Goal: Navigation & Orientation: Find specific page/section

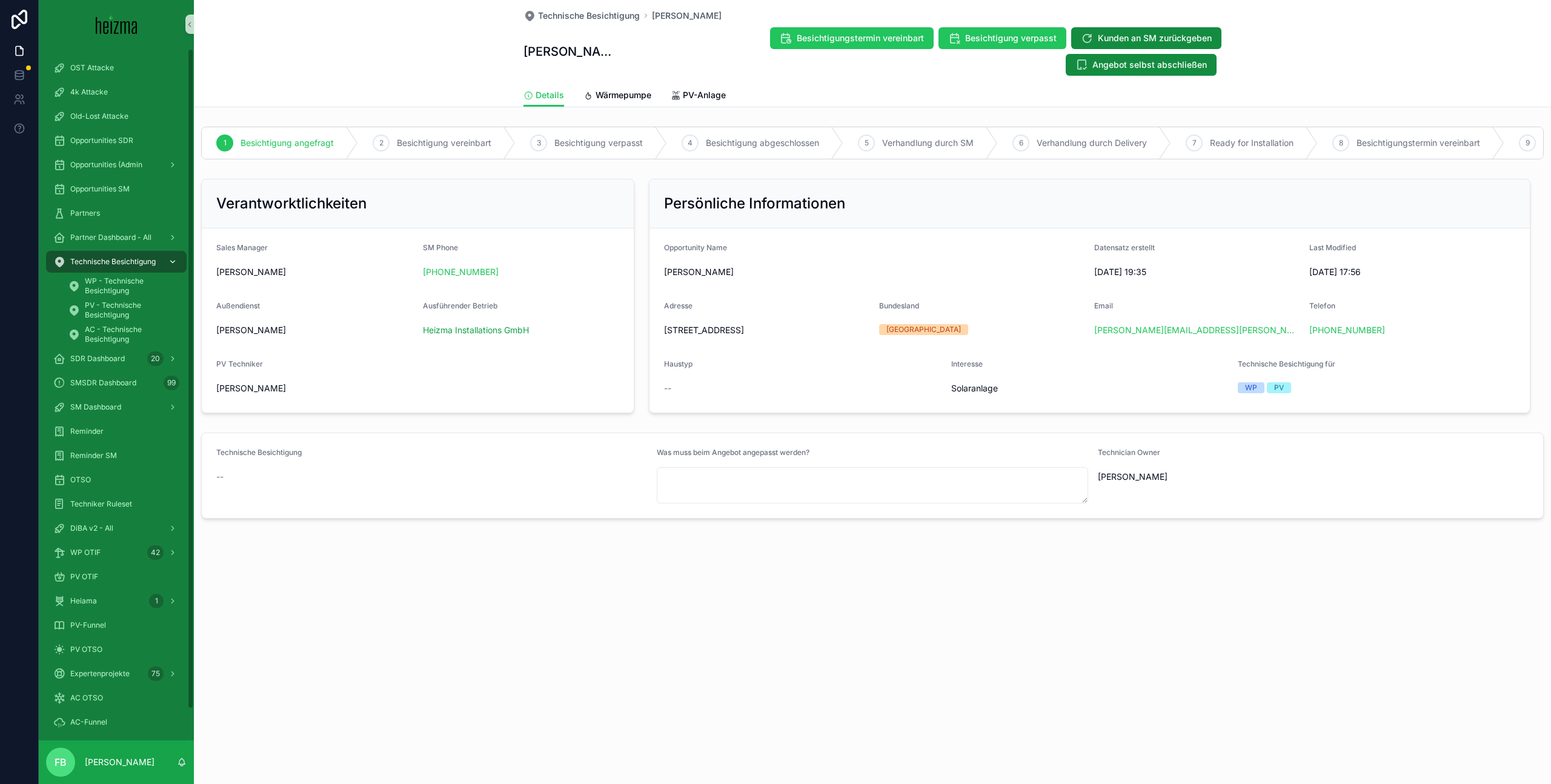
click at [124, 257] on span "Technische Besichtigung" at bounding box center [112, 262] width 85 height 10
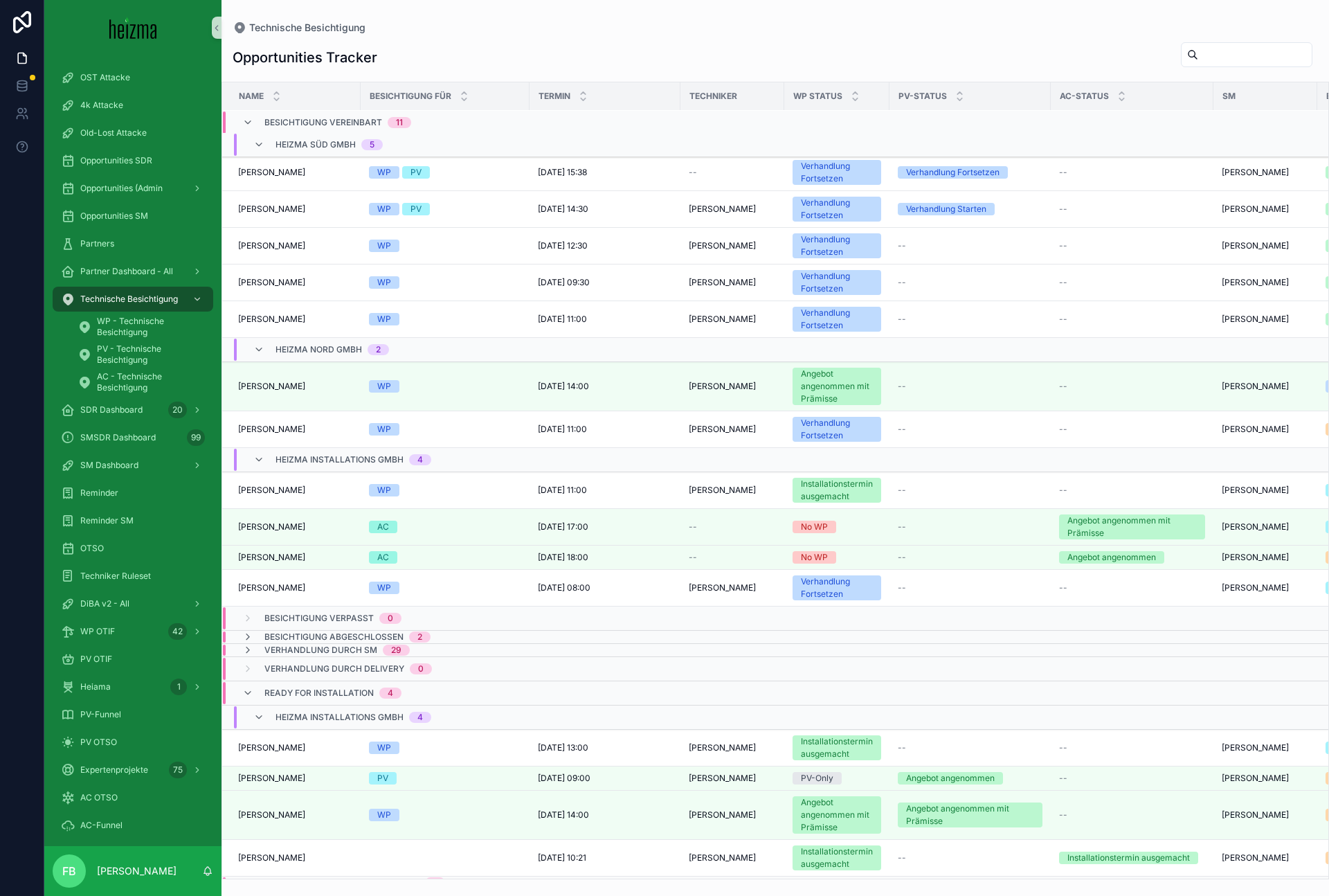
scroll to position [569, 1]
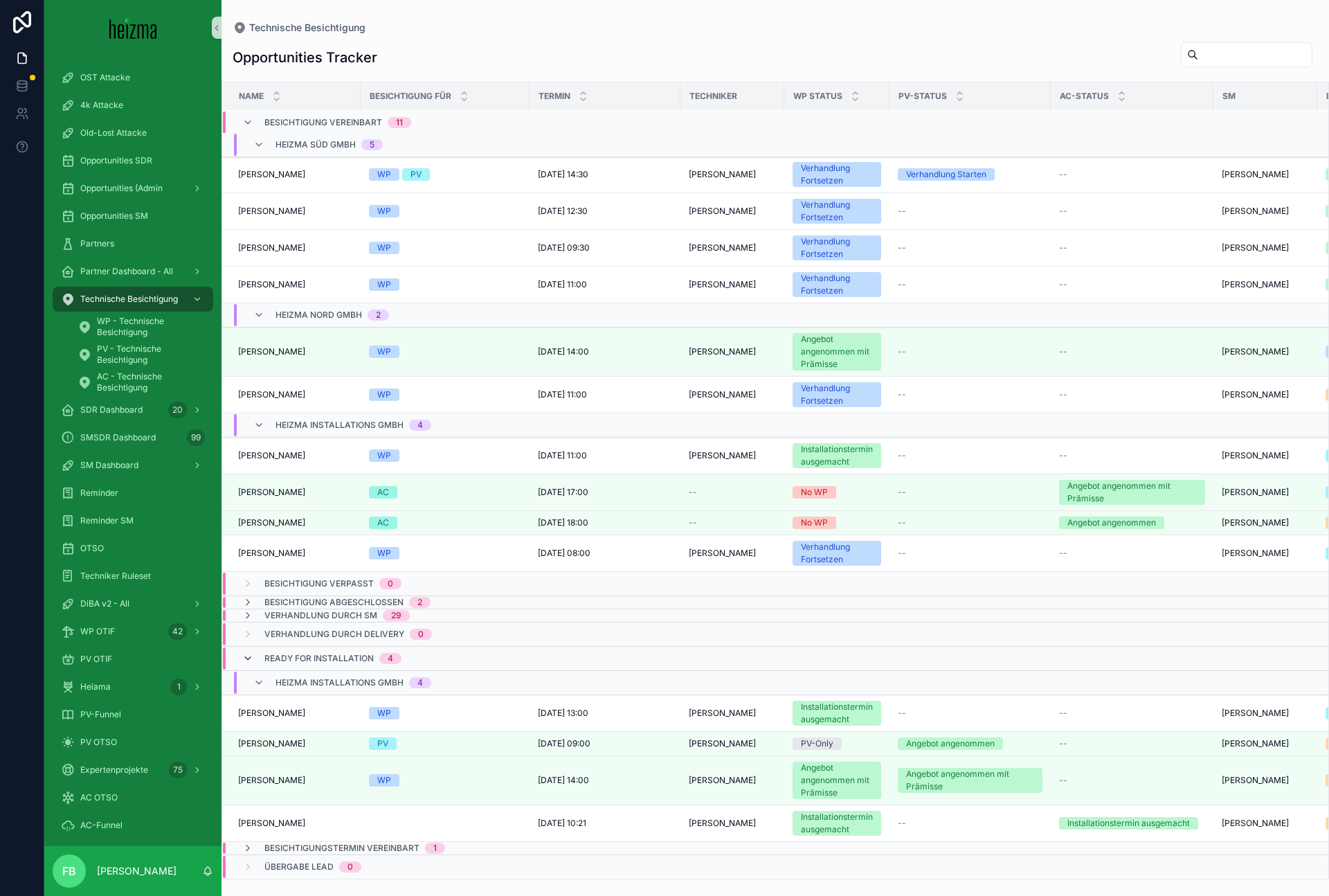
click at [246, 663] on icon "scrollable content" at bounding box center [248, 658] width 11 height 11
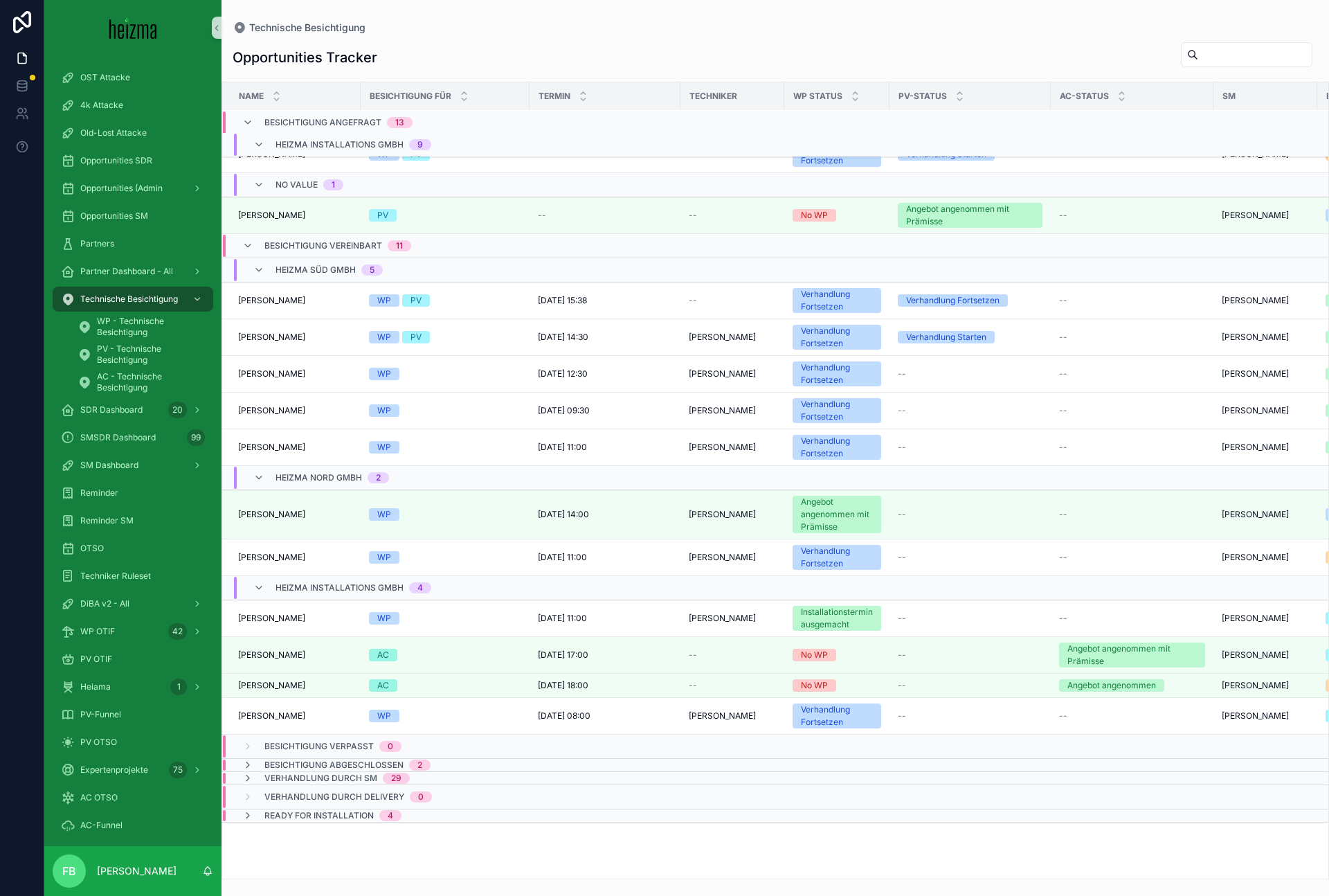
scroll to position [0, 1]
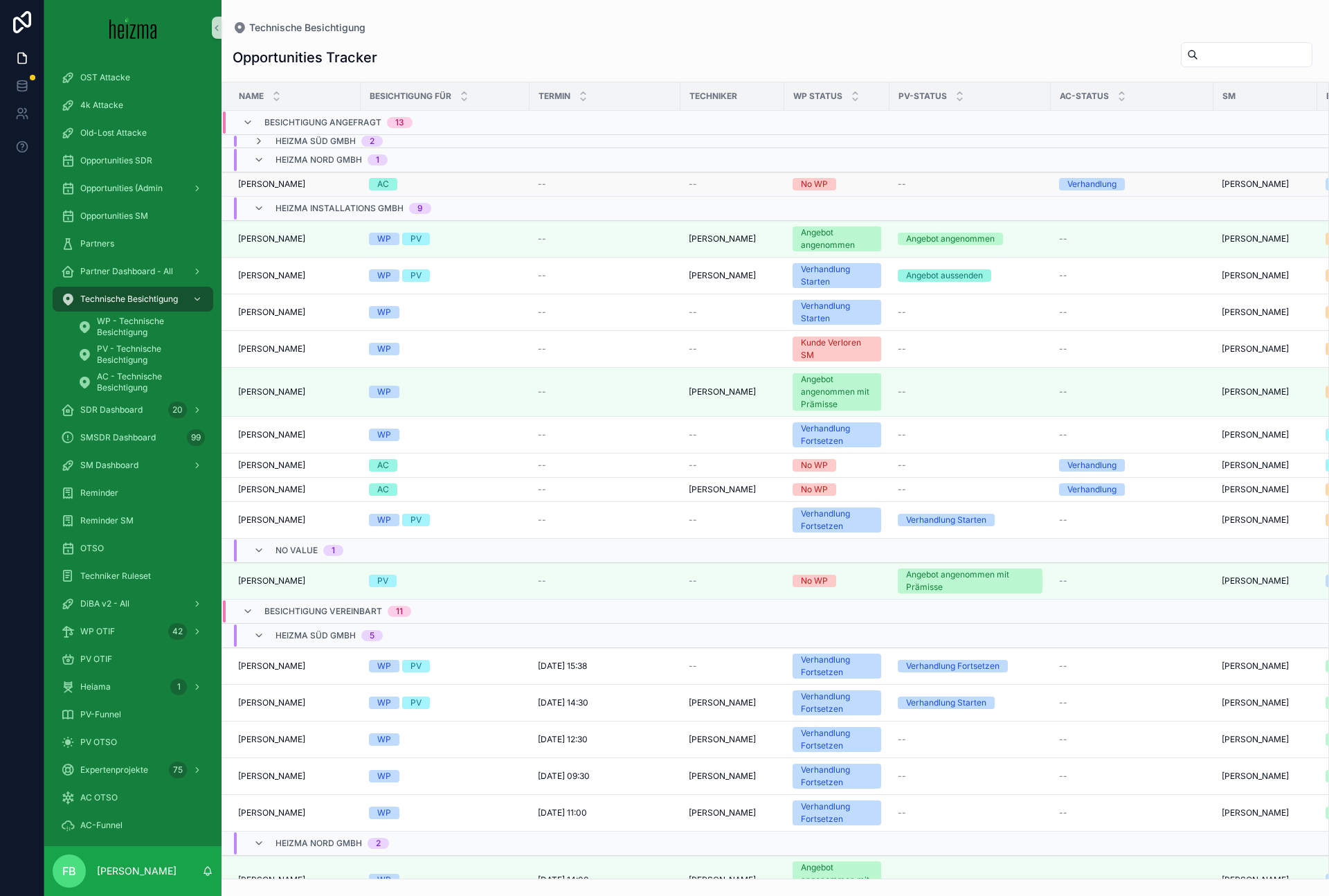
click at [280, 185] on span "[PERSON_NAME]" at bounding box center [271, 185] width 67 height 11
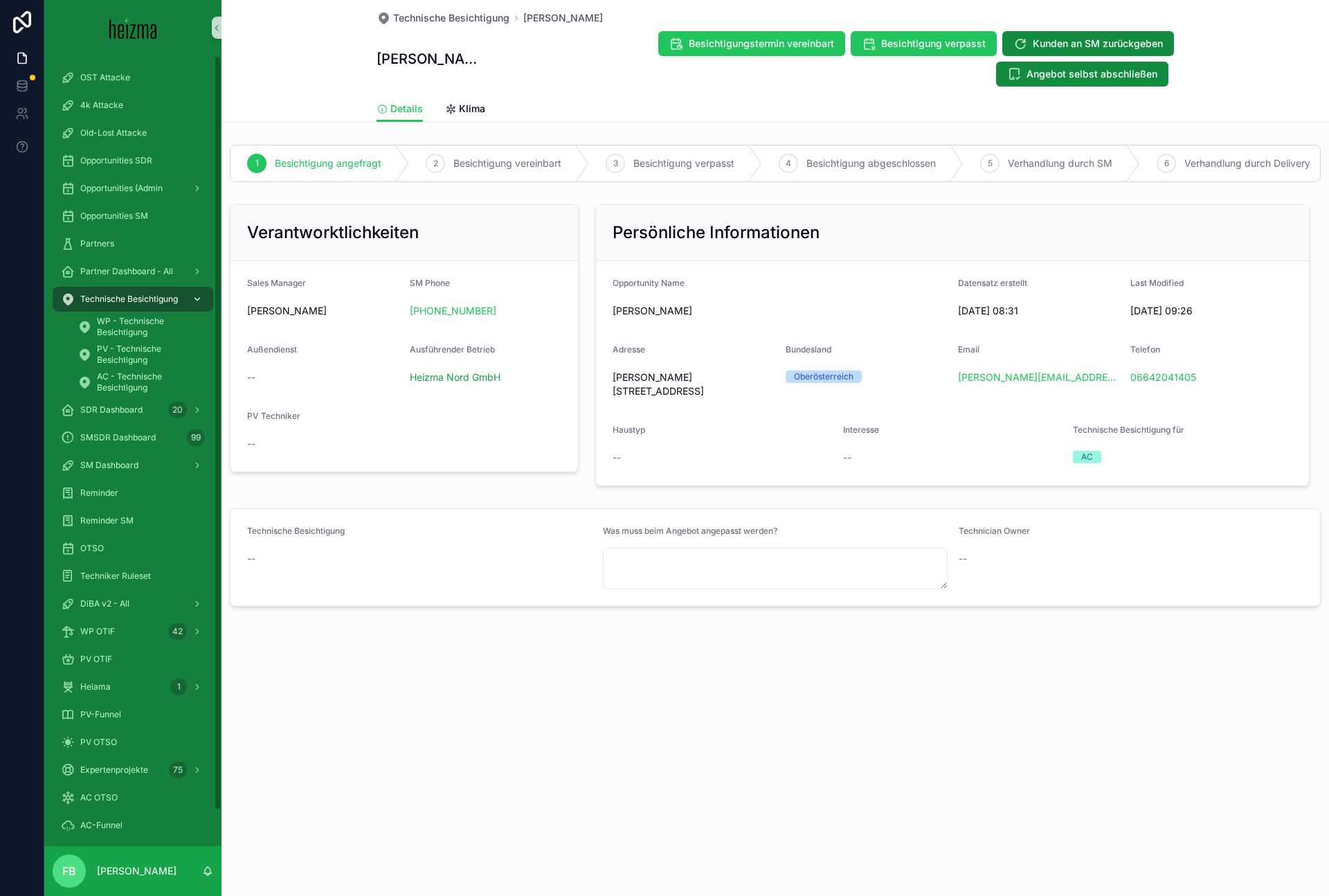
click at [141, 293] on span "Technische Besichtigung" at bounding box center [128, 299] width 97 height 11
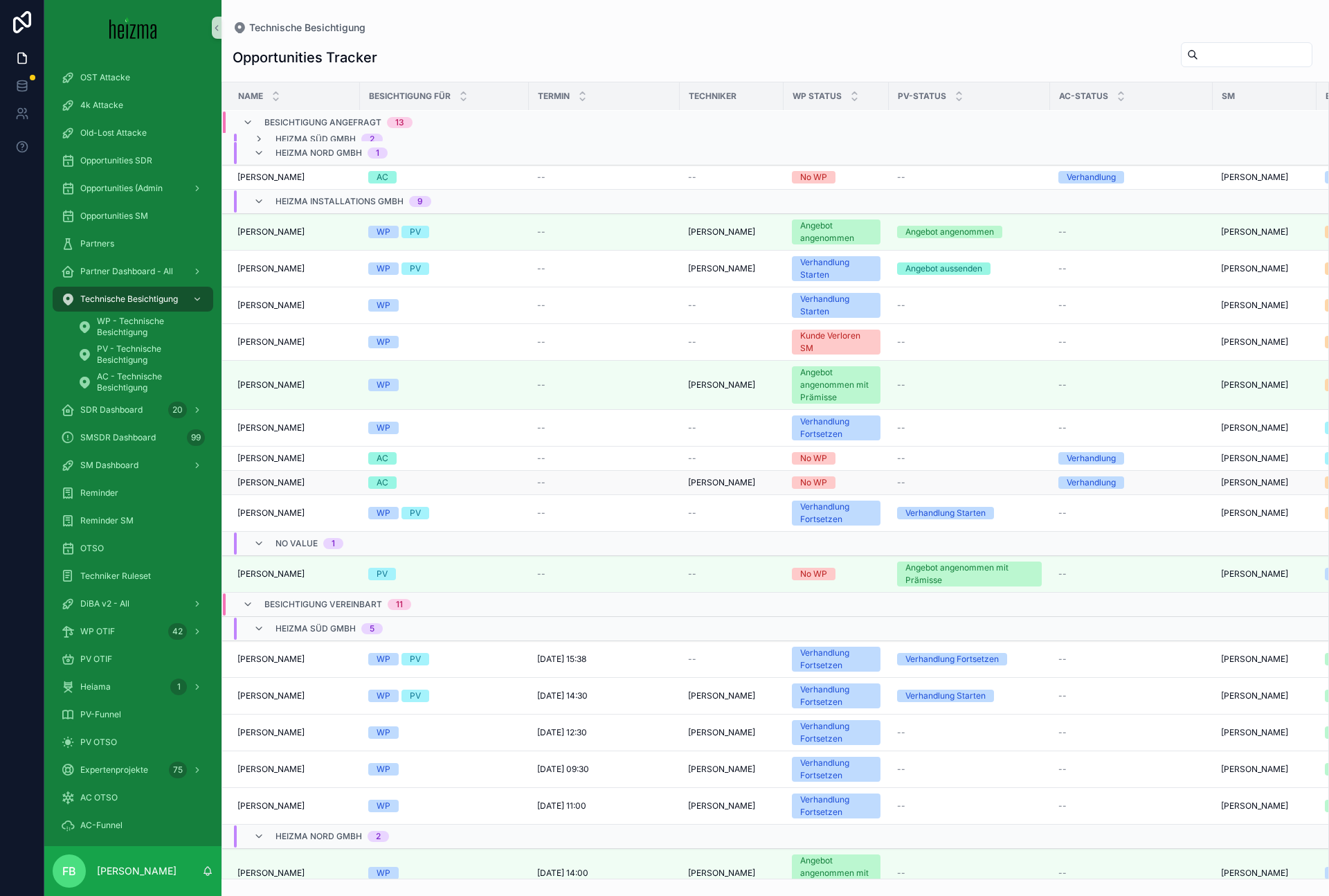
scroll to position [0, 1]
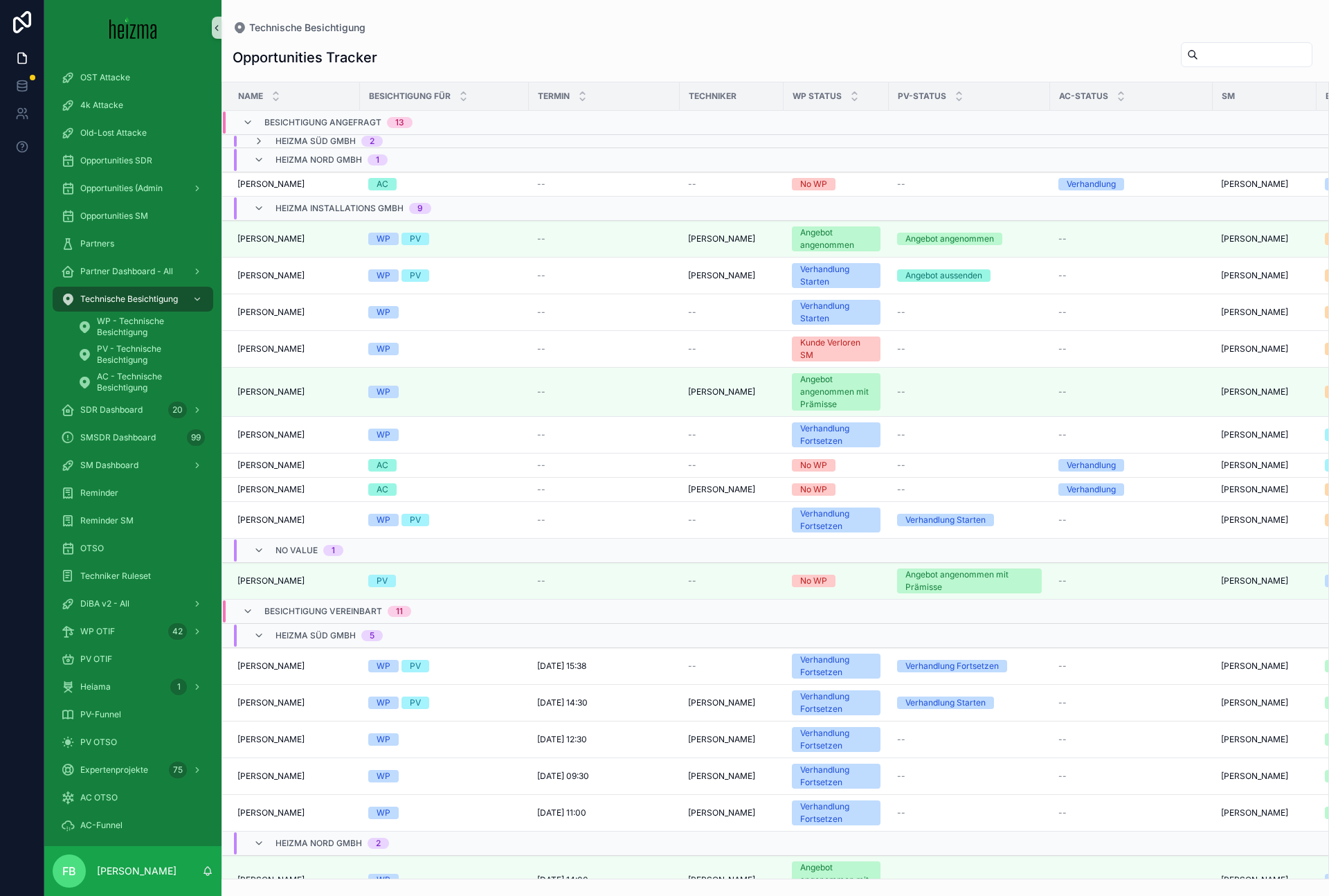
drag, startPoint x: 221, startPoint y: 150, endPoint x: 217, endPoint y: 29, distance: 121.1
click at [217, 82] on div "OST Attacke 4k Attacke Old-Lost Attacke Opportunities SDR Opportunities (Admin …" at bounding box center [687, 448] width 1285 height 896
click at [322, 474] on td "Klemens Kerbler Klemens Kerbler" at bounding box center [290, 466] width 139 height 24
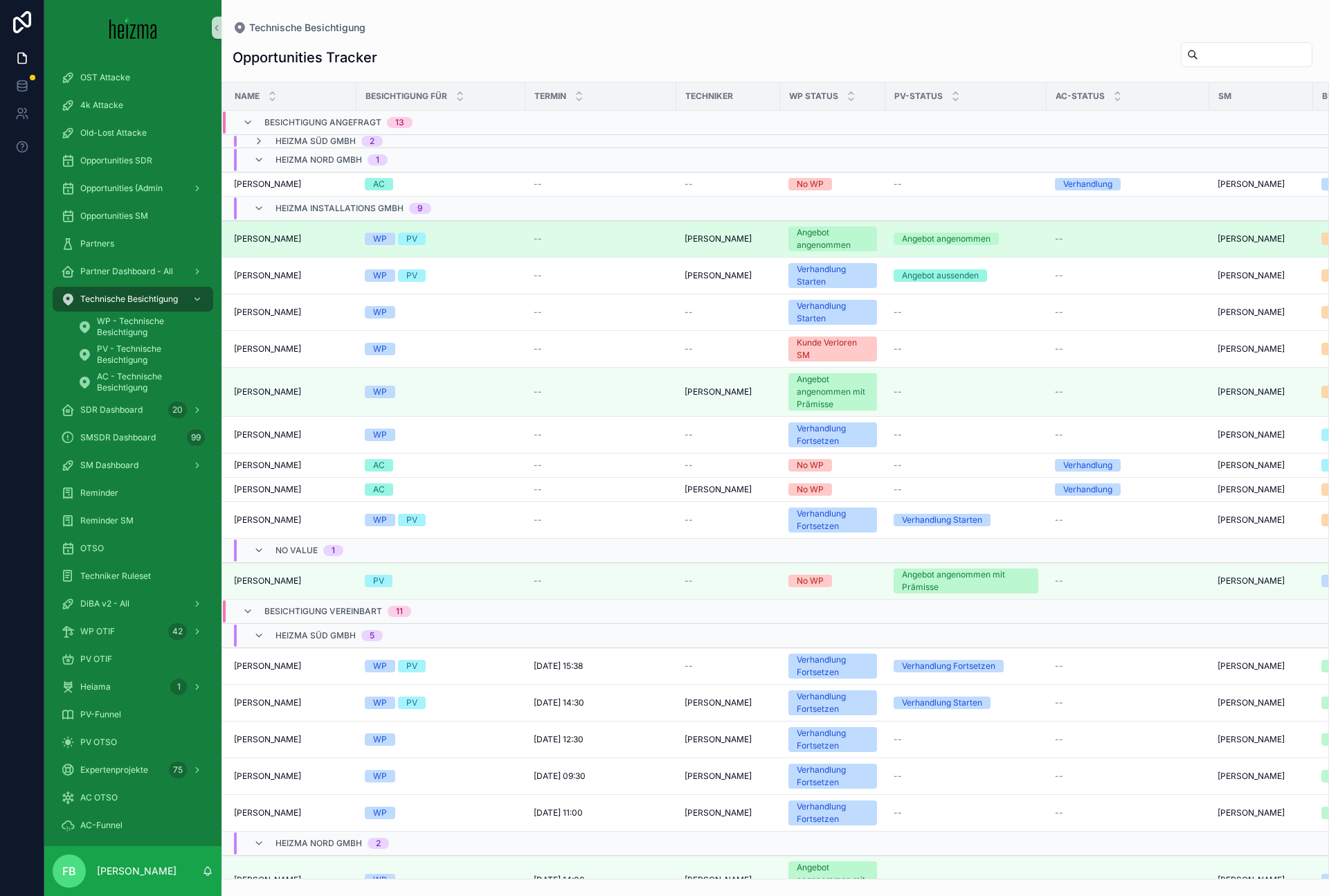
click at [295, 244] on div "Franz Konrad Franz Konrad" at bounding box center [291, 239] width 114 height 11
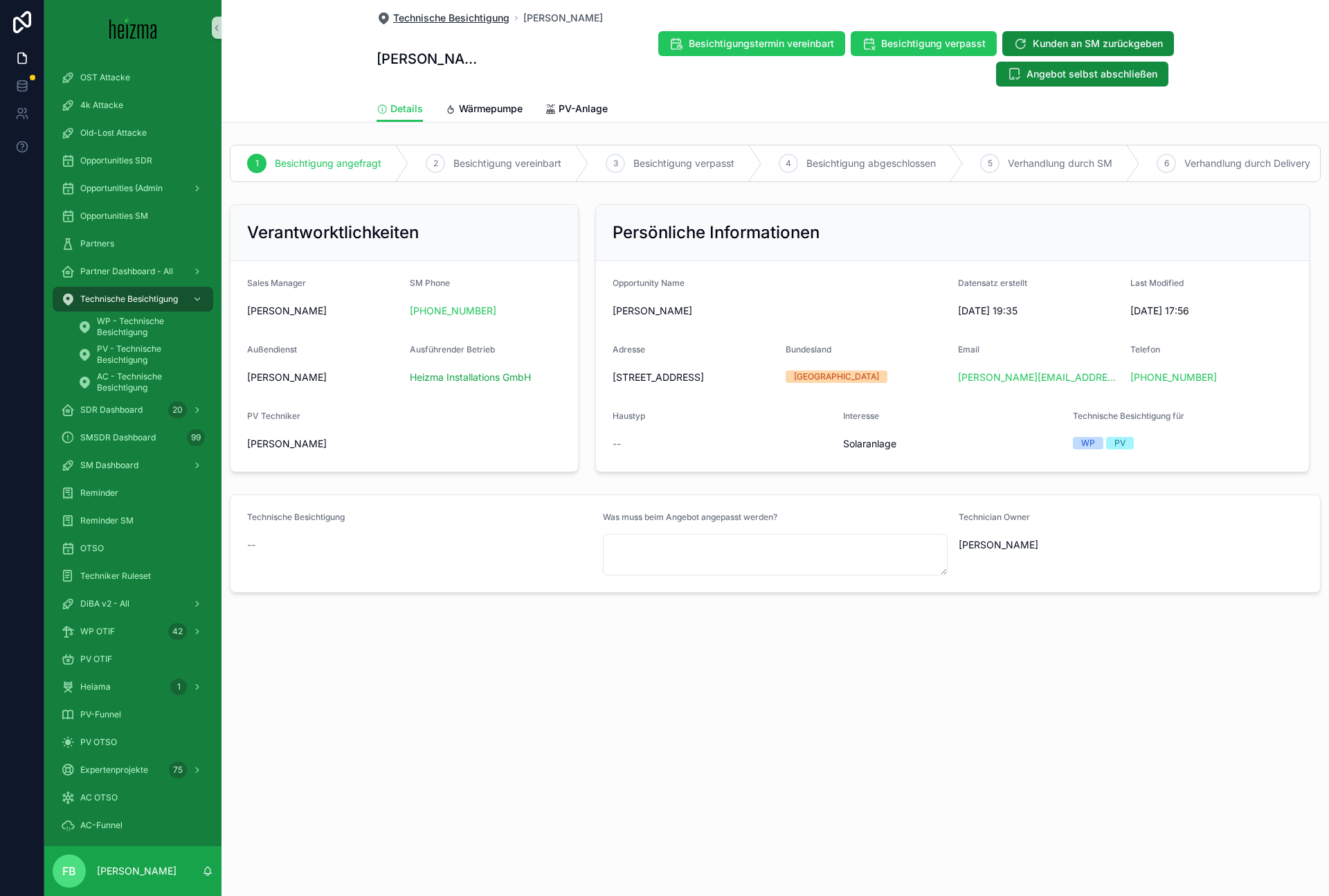
click at [452, 15] on span "Technische Besichtigung" at bounding box center [452, 18] width 116 height 14
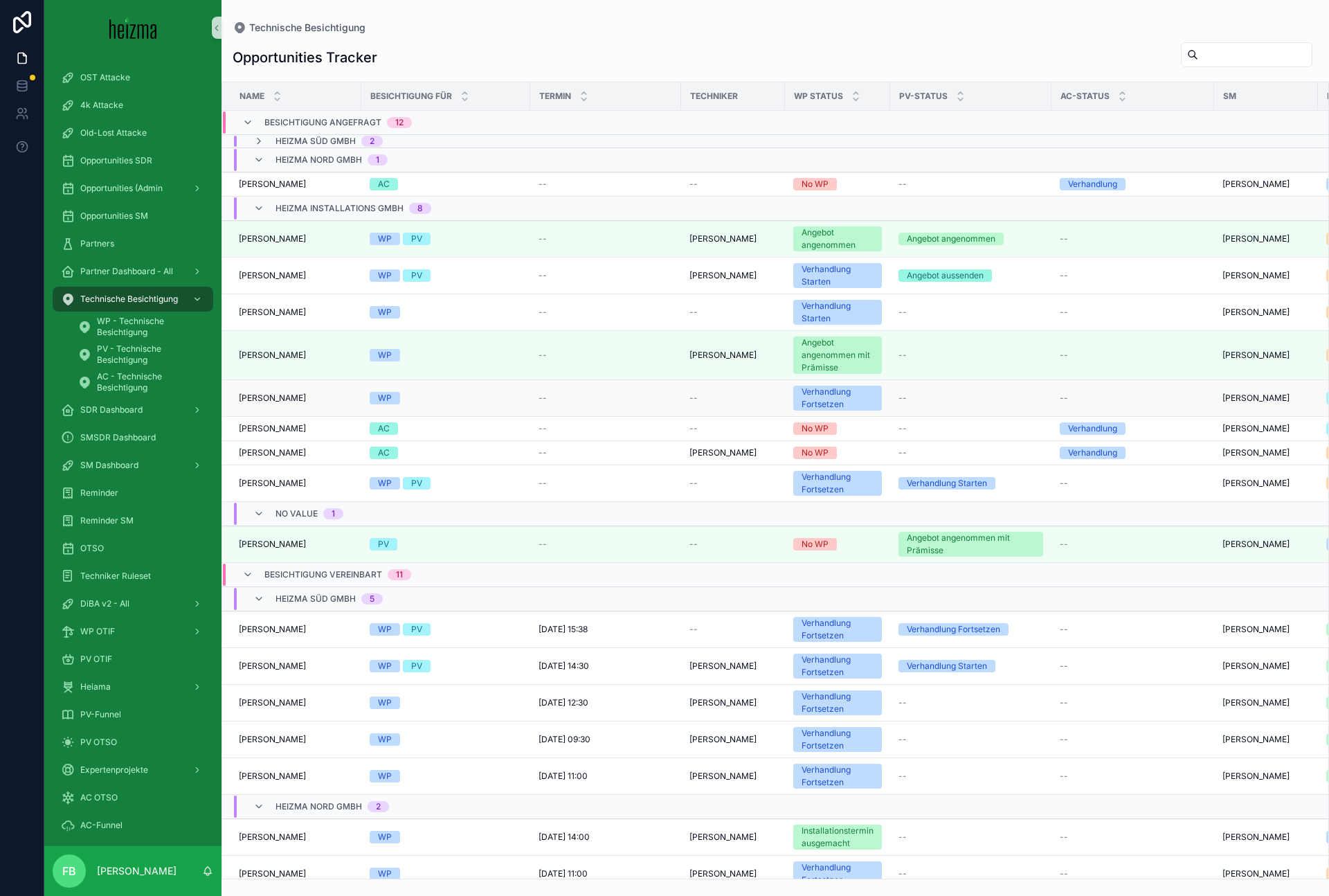
click at [322, 395] on div "[PERSON_NAME] [PERSON_NAME]" at bounding box center [295, 398] width 114 height 11
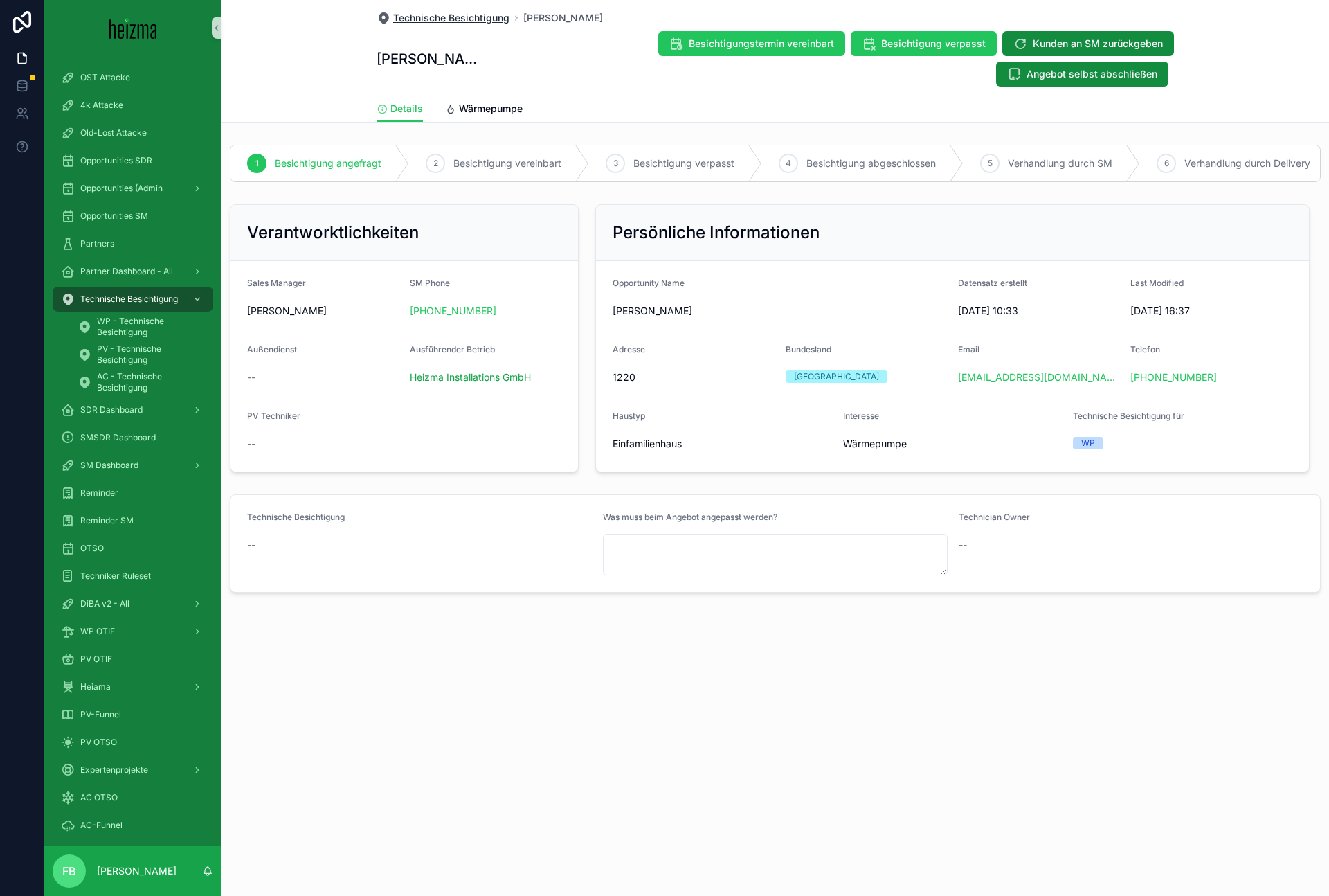
click at [471, 18] on span "Technische Besichtigung" at bounding box center [452, 18] width 116 height 14
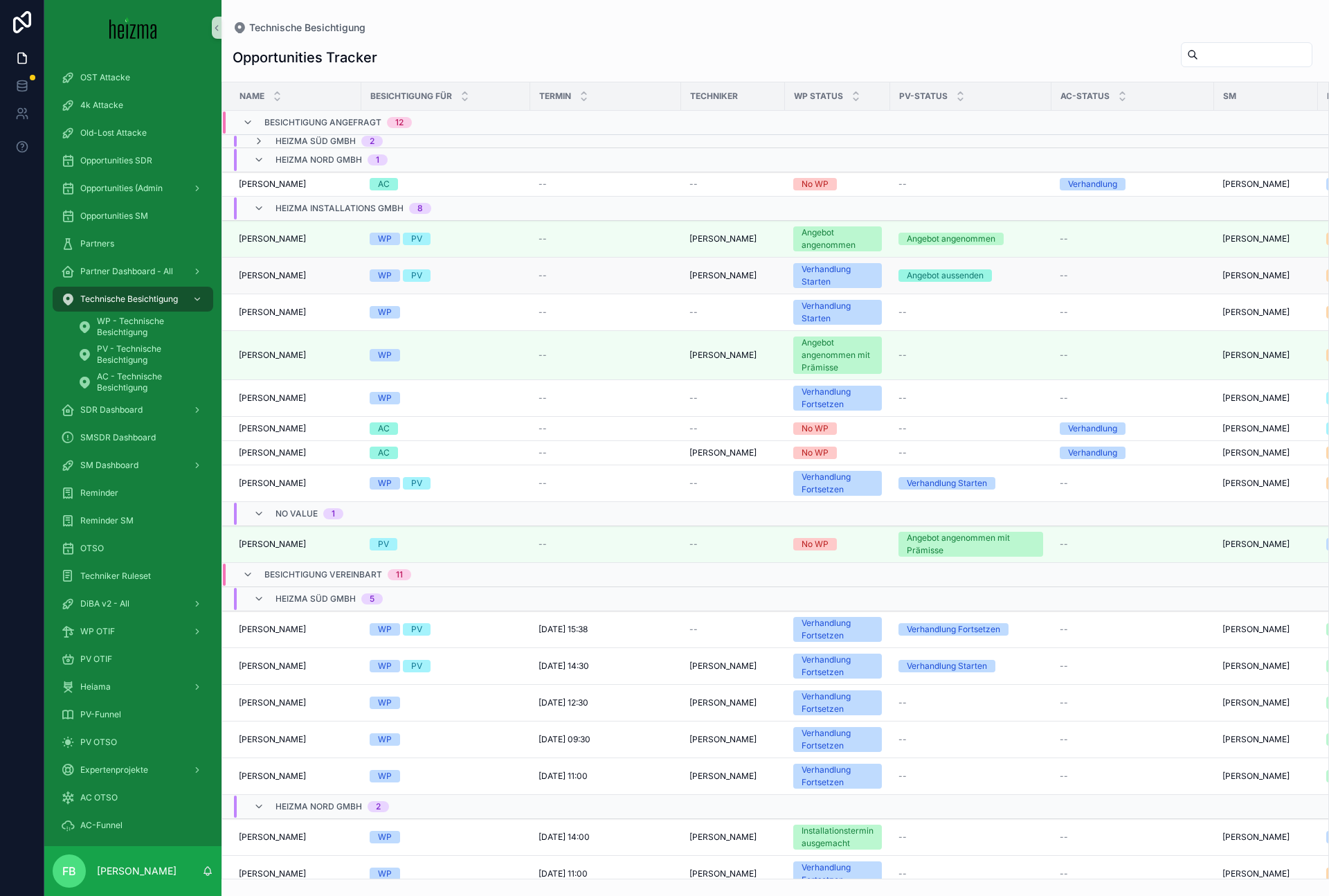
click at [306, 273] on span "[PERSON_NAME]" at bounding box center [272, 275] width 67 height 11
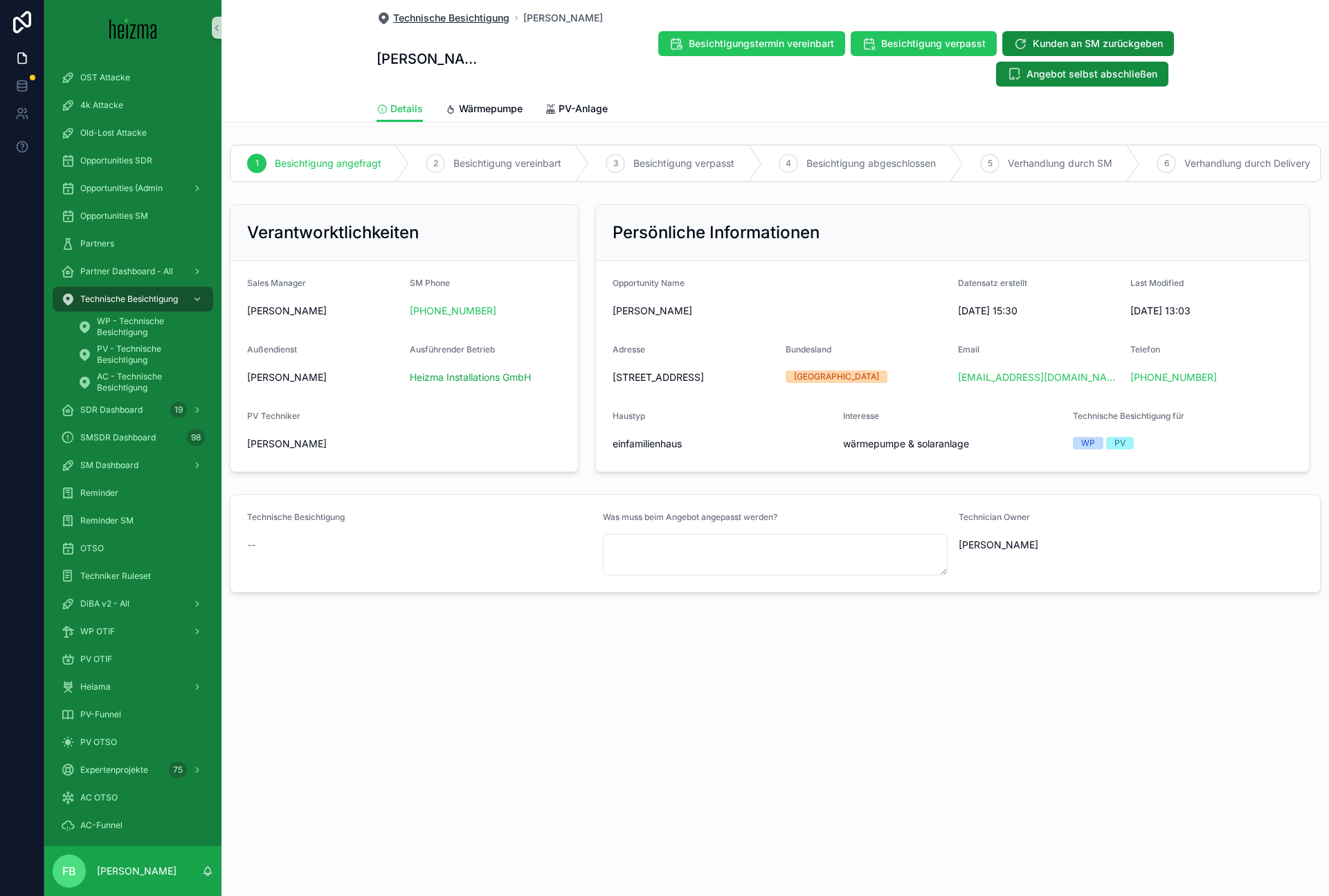
click at [444, 13] on span "Technische Besichtigung" at bounding box center [452, 18] width 116 height 14
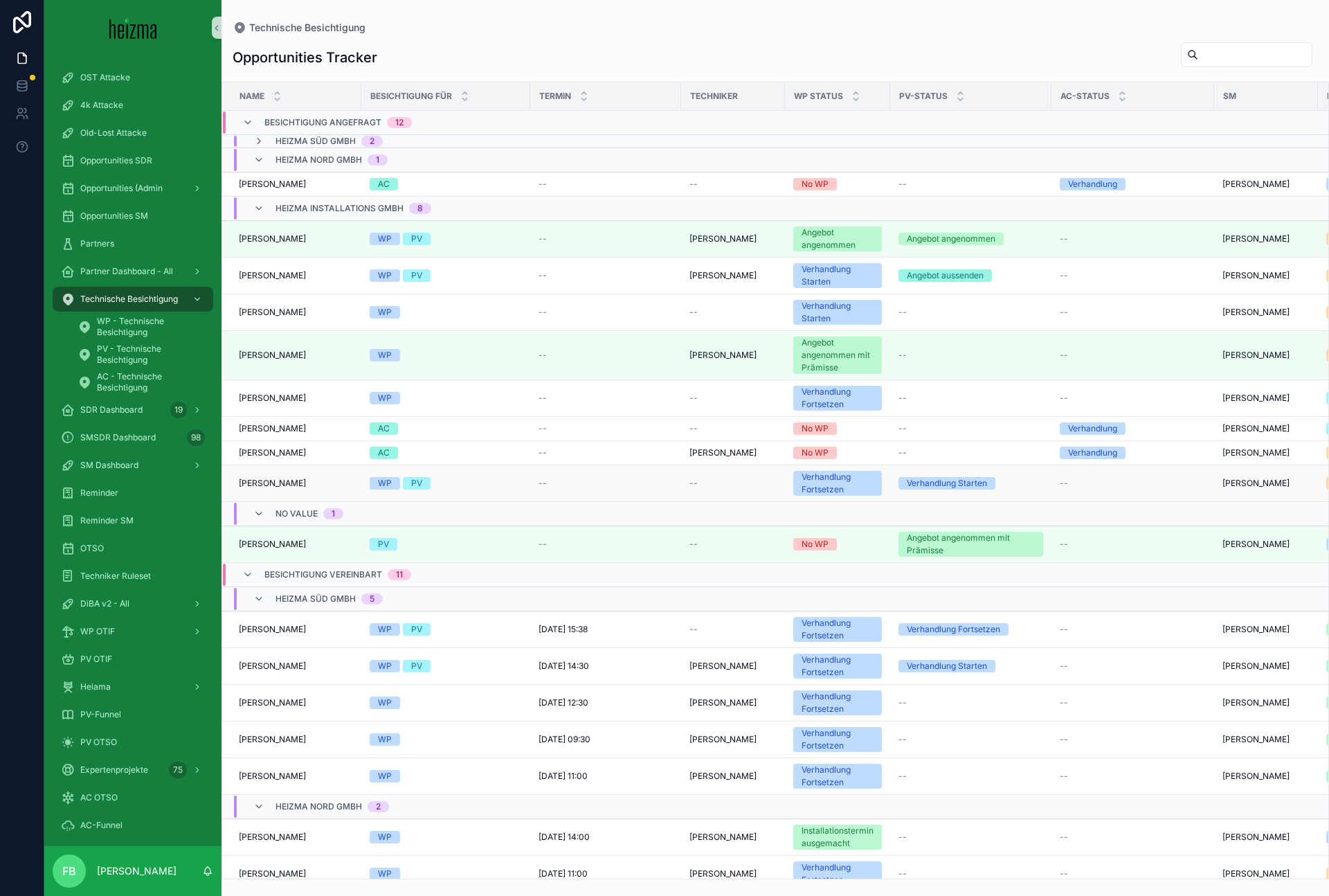
click at [286, 484] on span "[PERSON_NAME]" at bounding box center [272, 483] width 67 height 11
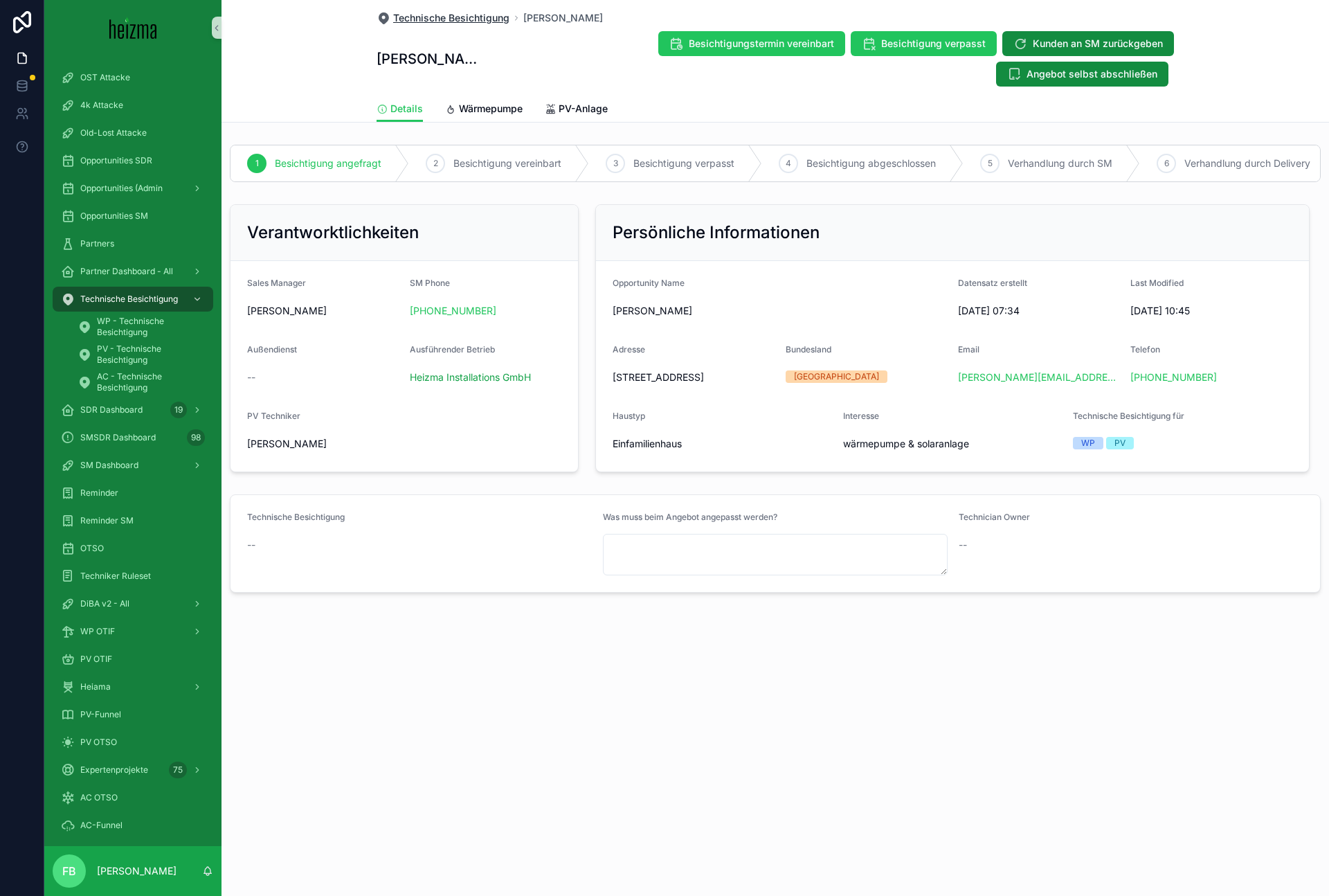
click at [436, 13] on span "Technische Besichtigung" at bounding box center [452, 18] width 116 height 14
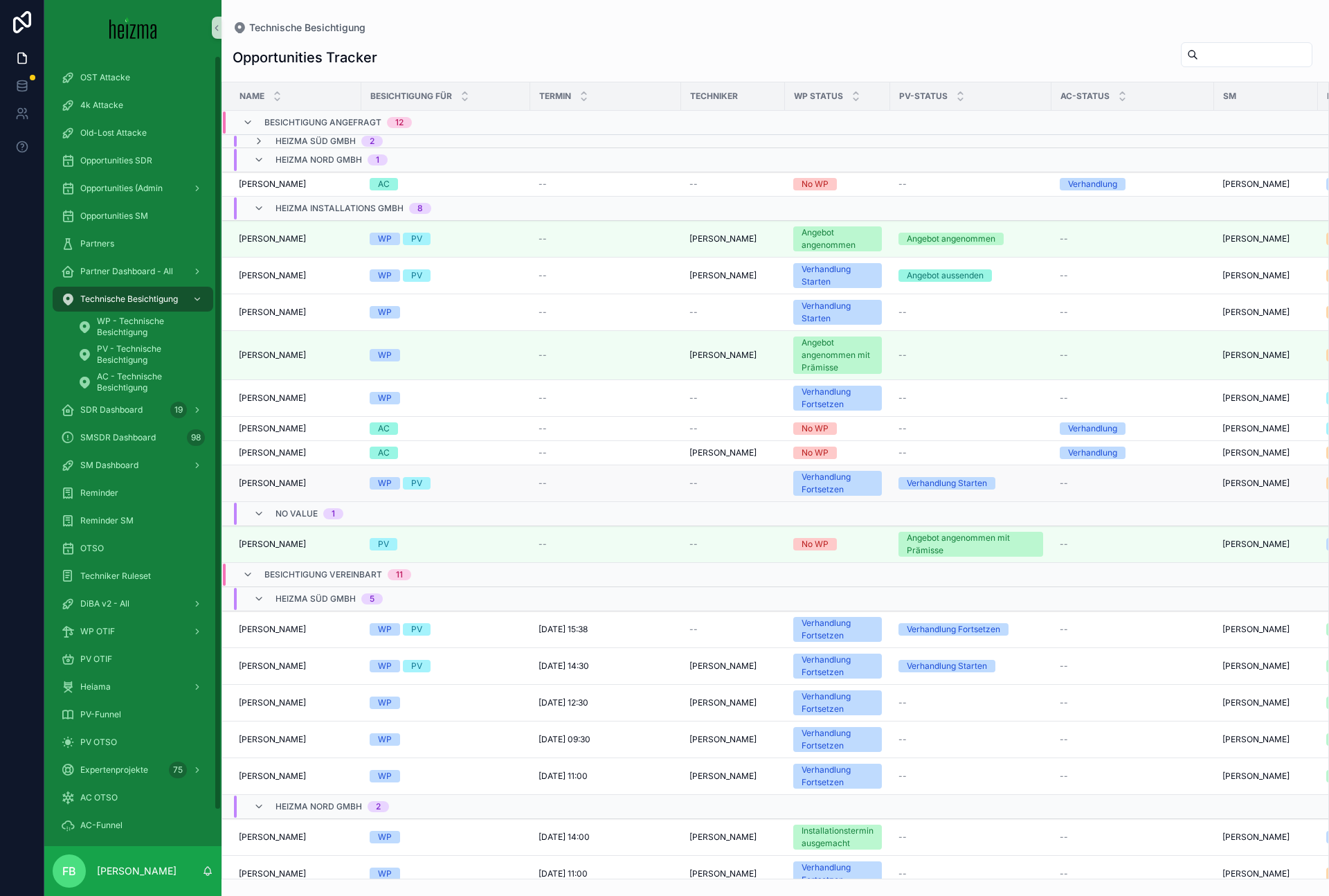
click at [292, 486] on div "[PERSON_NAME] [PERSON_NAME]" at bounding box center [295, 483] width 114 height 11
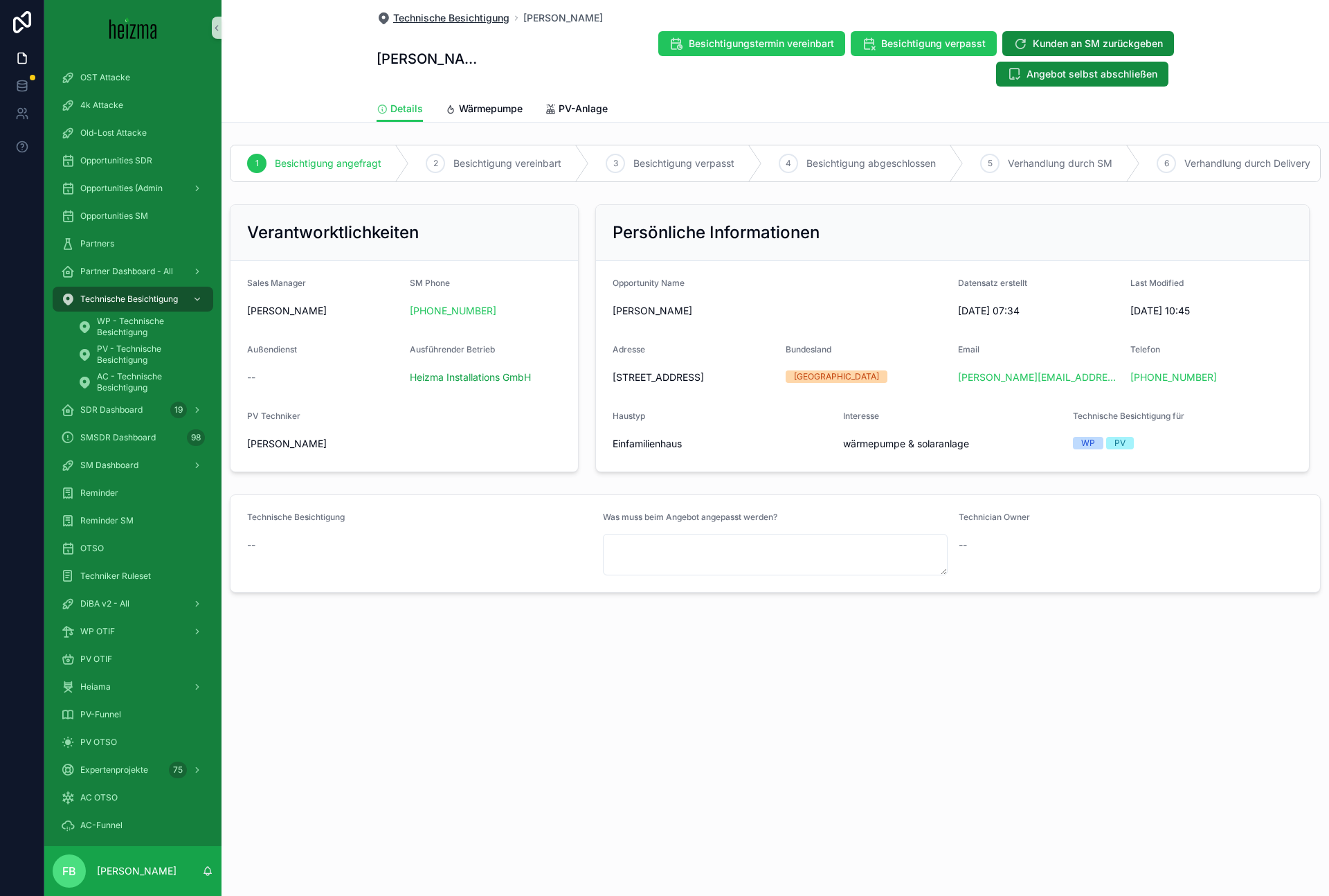
click at [422, 14] on span "Technische Besichtigung" at bounding box center [452, 18] width 116 height 14
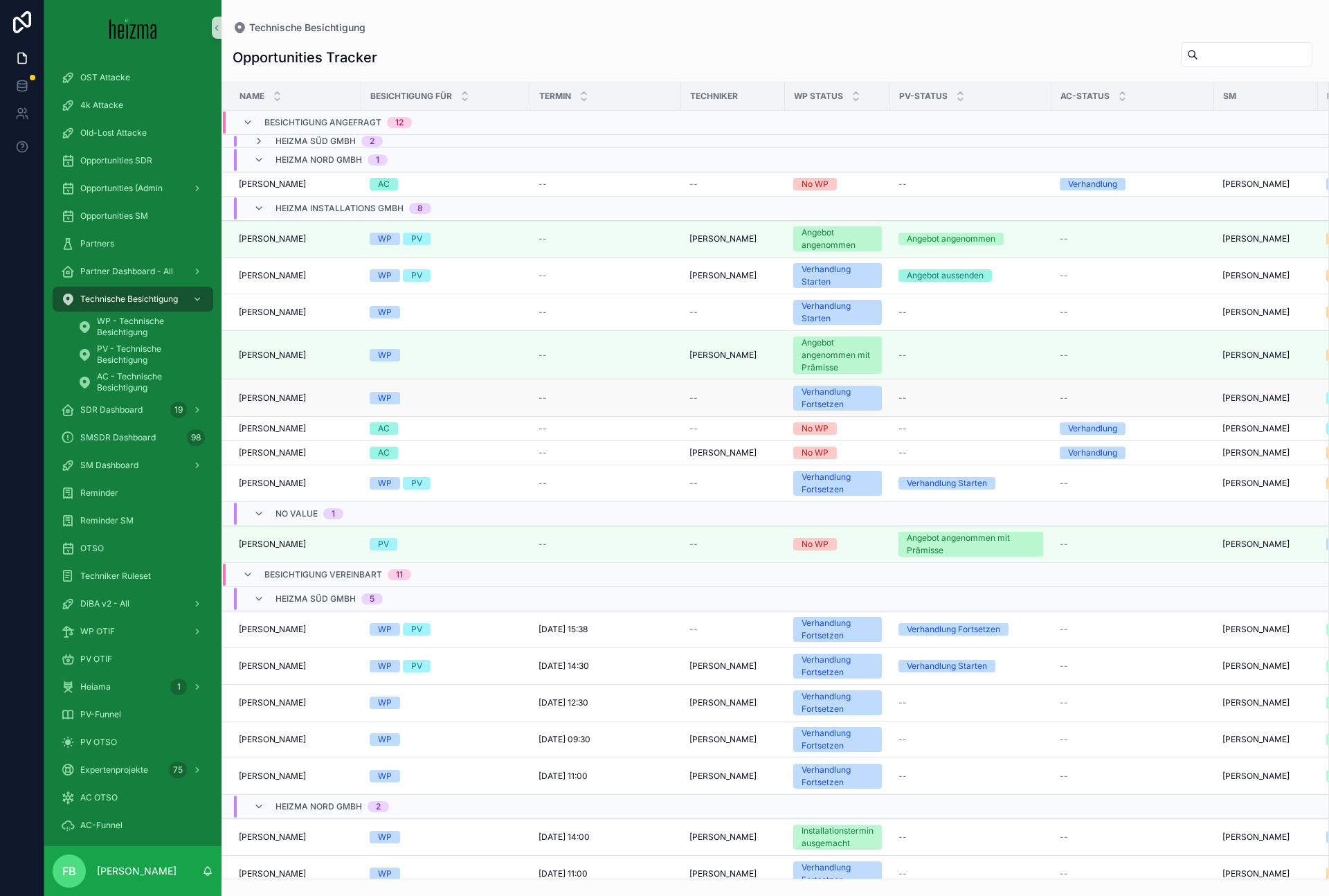
click at [506, 415] on td "WP" at bounding box center [446, 398] width 169 height 37
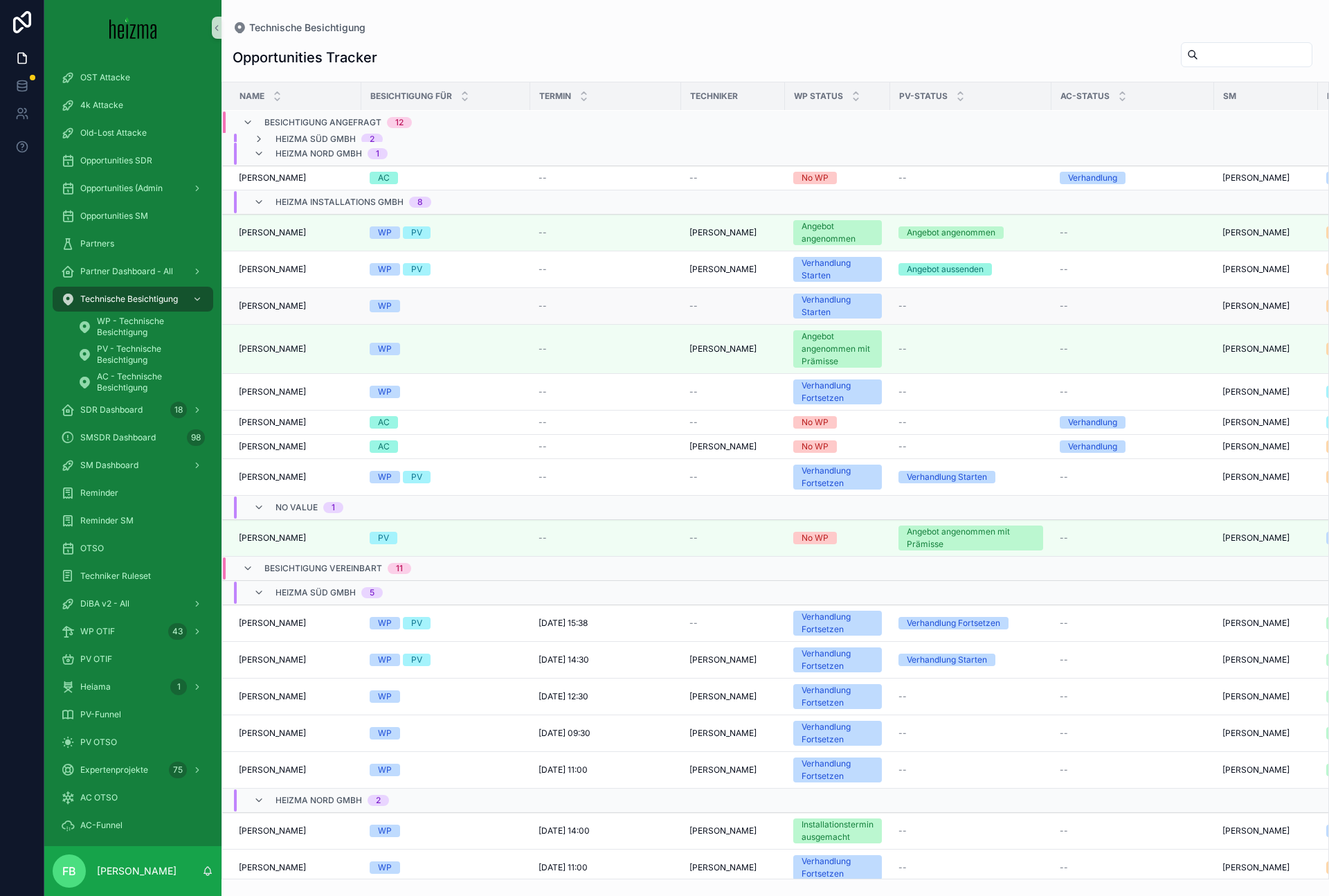
click at [290, 305] on span "[PERSON_NAME]" at bounding box center [272, 306] width 67 height 11
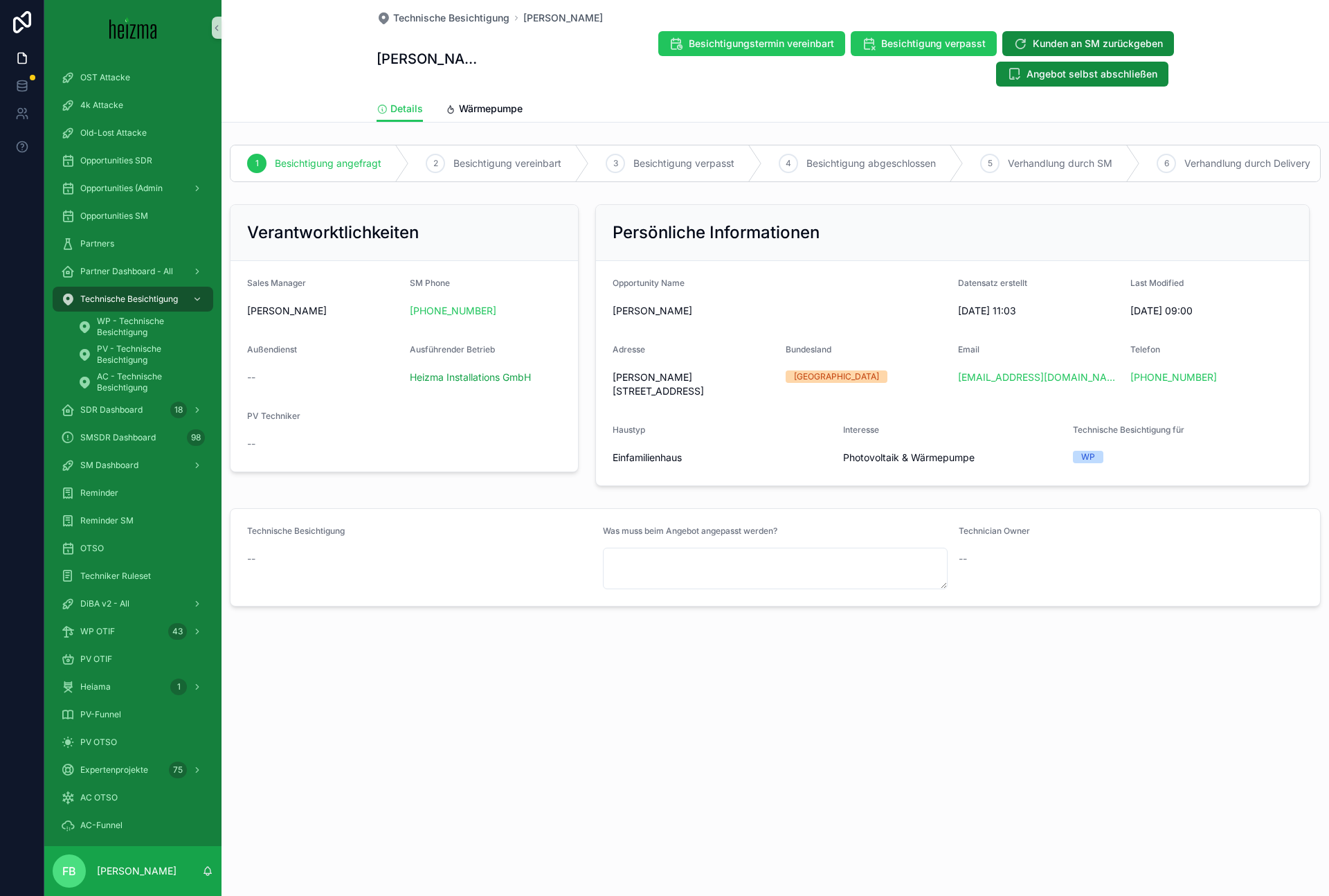
click at [444, 27] on div "Technische Besichtigung [PERSON_NAME] [PERSON_NAME] Besichtigungstermin vereinb…" at bounding box center [775, 48] width 797 height 96
click at [444, 18] on span "Technische Besichtigung" at bounding box center [452, 18] width 116 height 14
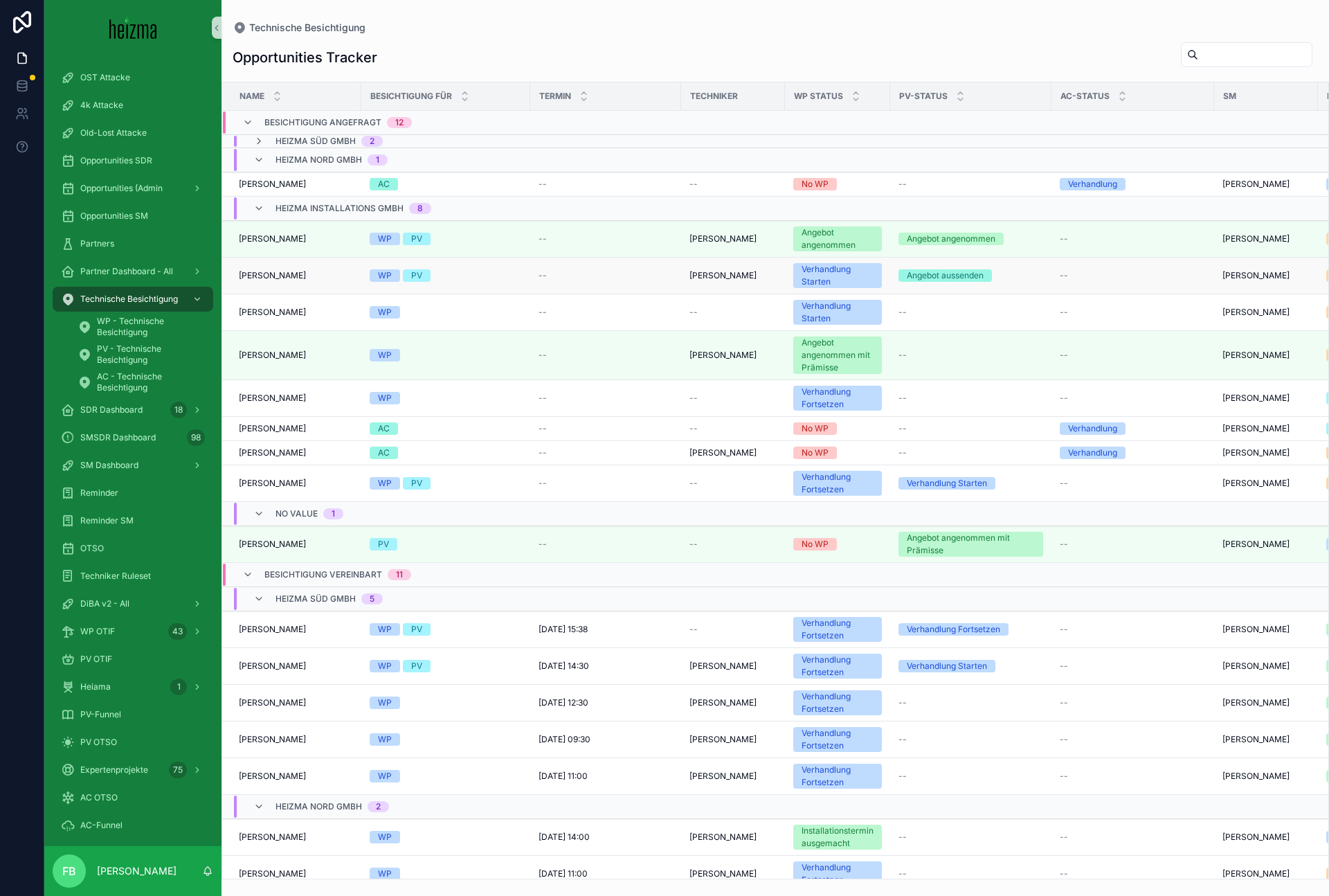
click at [306, 272] on span "[PERSON_NAME]" at bounding box center [272, 275] width 67 height 11
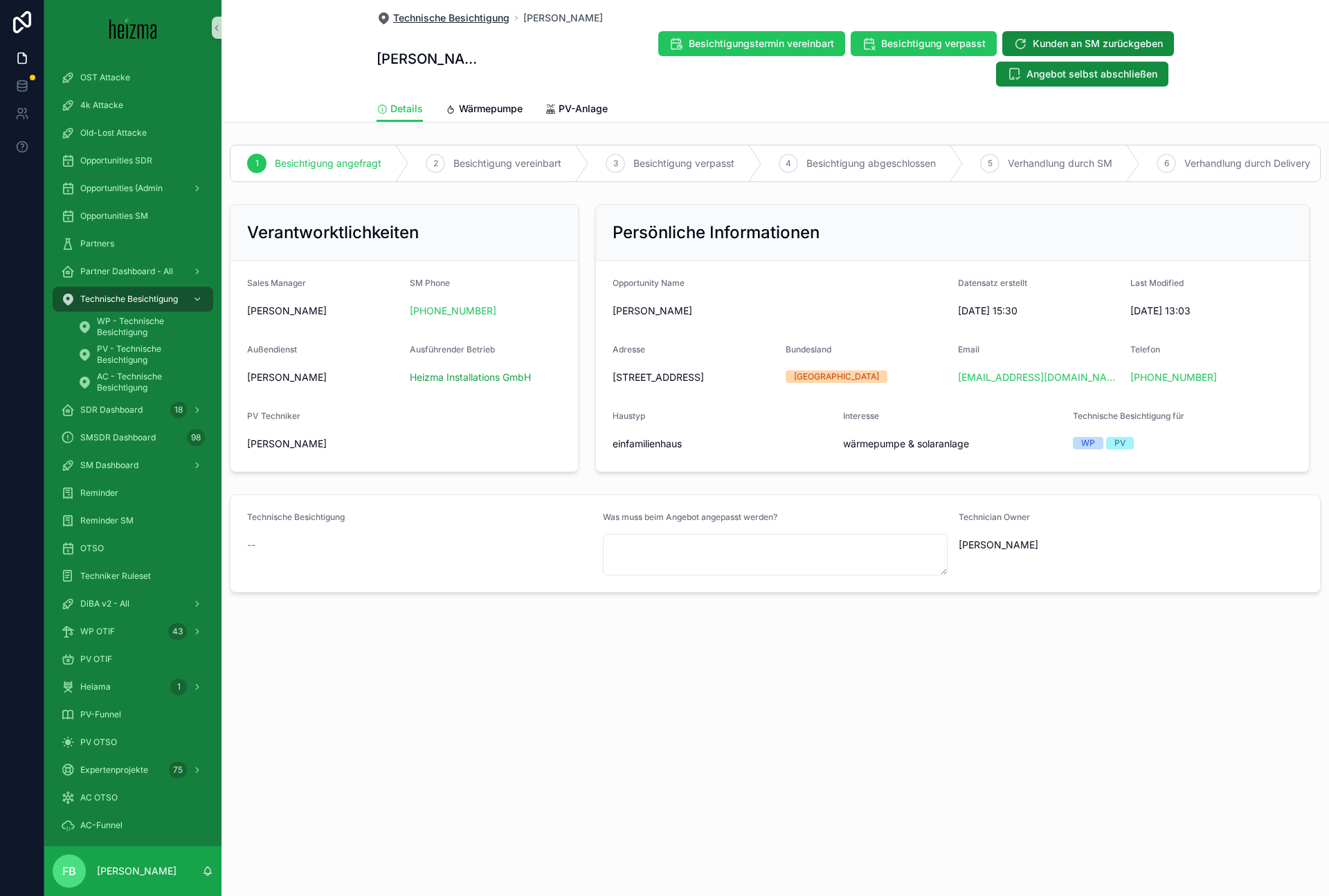
click at [434, 21] on span "Technische Besichtigung" at bounding box center [452, 18] width 116 height 14
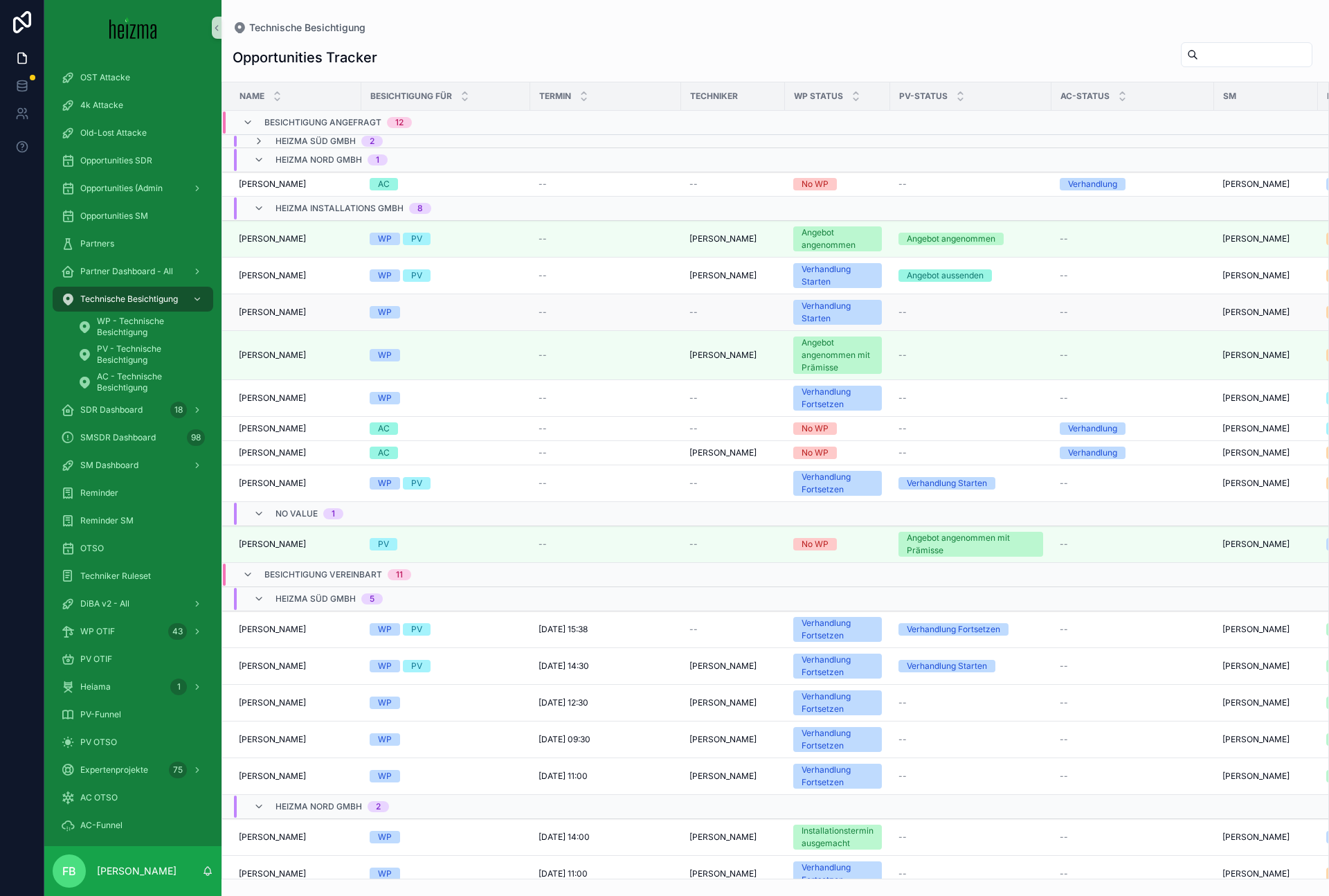
click at [347, 312] on div "[PERSON_NAME] [PERSON_NAME]" at bounding box center [295, 312] width 114 height 11
